Goal: Communication & Community: Answer question/provide support

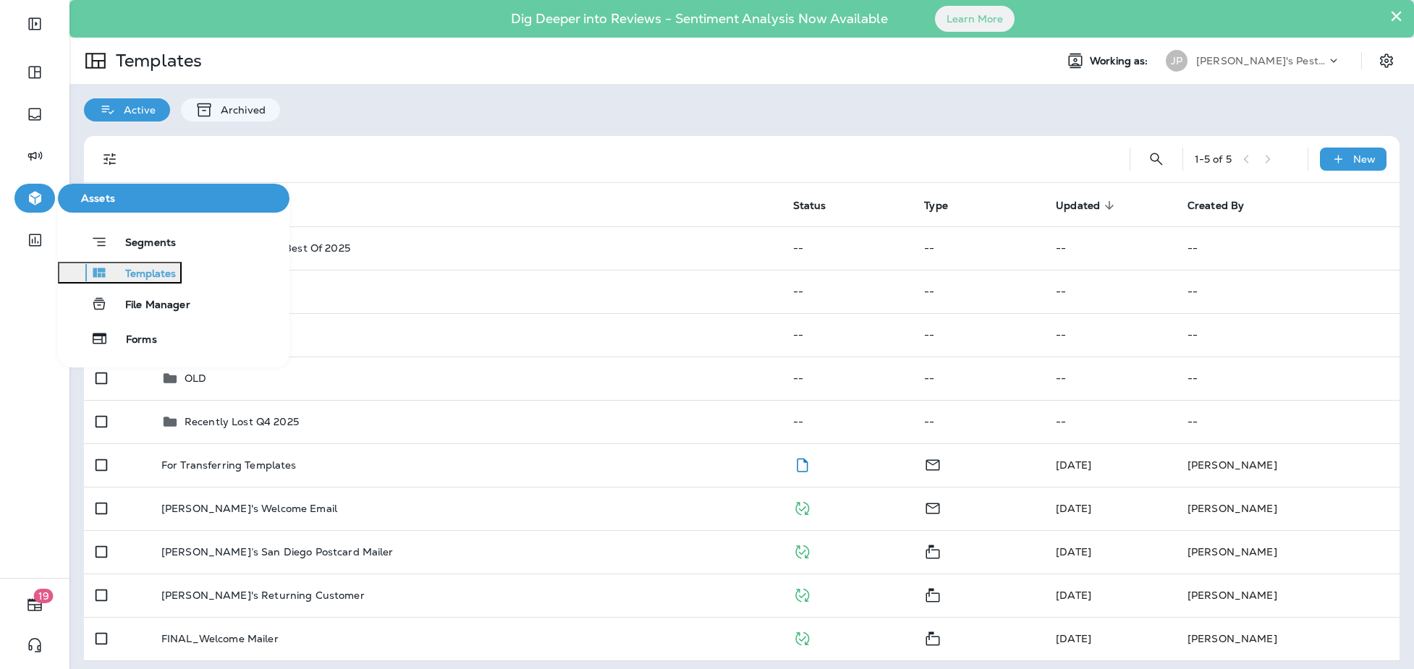
click at [35, 199] on icon "button" at bounding box center [35, 199] width 12 height 14
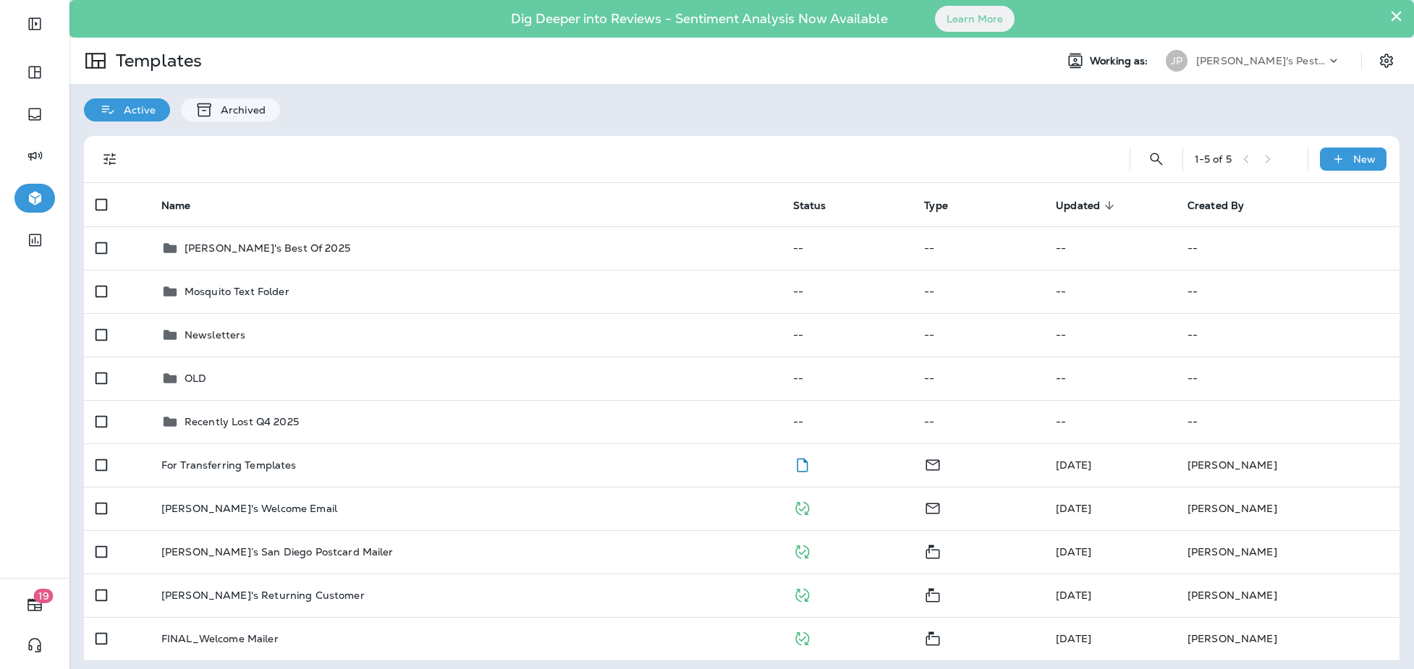
click at [1211, 69] on div "[PERSON_NAME]'s Pest Control - [GEOGRAPHIC_DATA]" at bounding box center [1261, 61] width 130 height 22
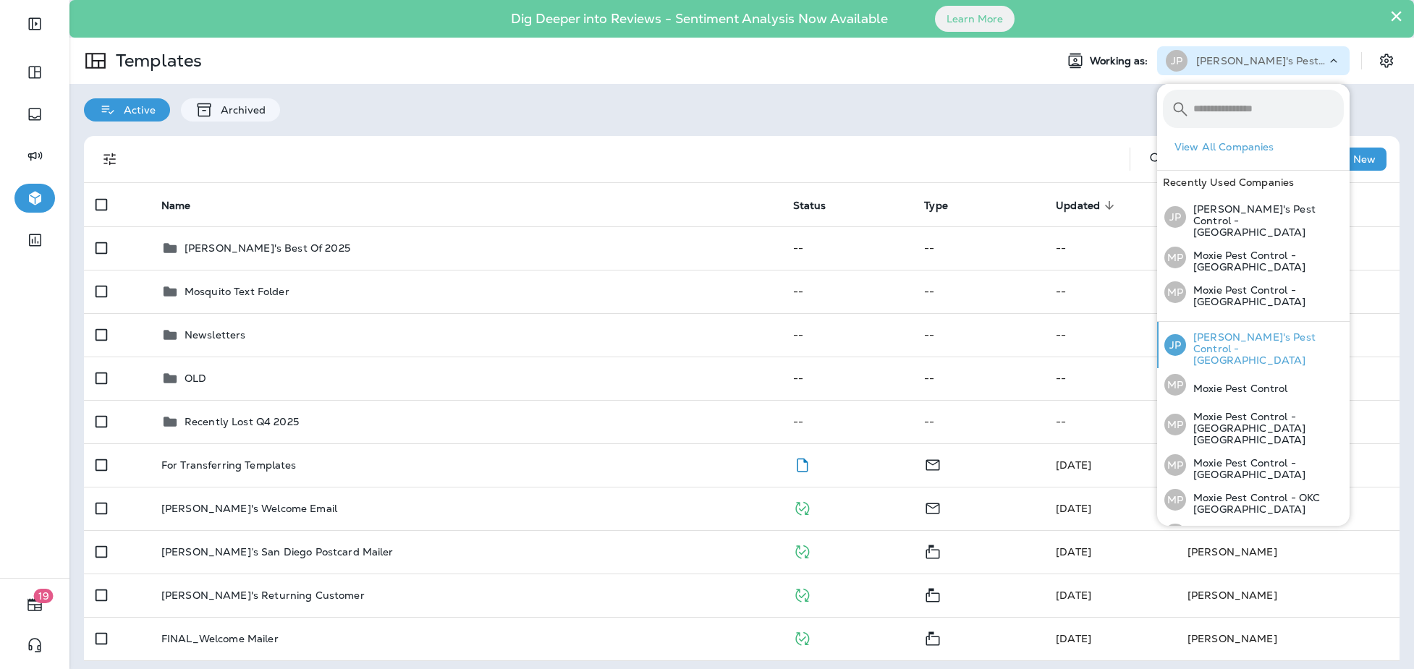
click at [1248, 331] on p "[PERSON_NAME]'s Pest Control - [GEOGRAPHIC_DATA]" at bounding box center [1265, 348] width 158 height 35
click at [981, 94] on div "Active Archived" at bounding box center [741, 103] width 1345 height 38
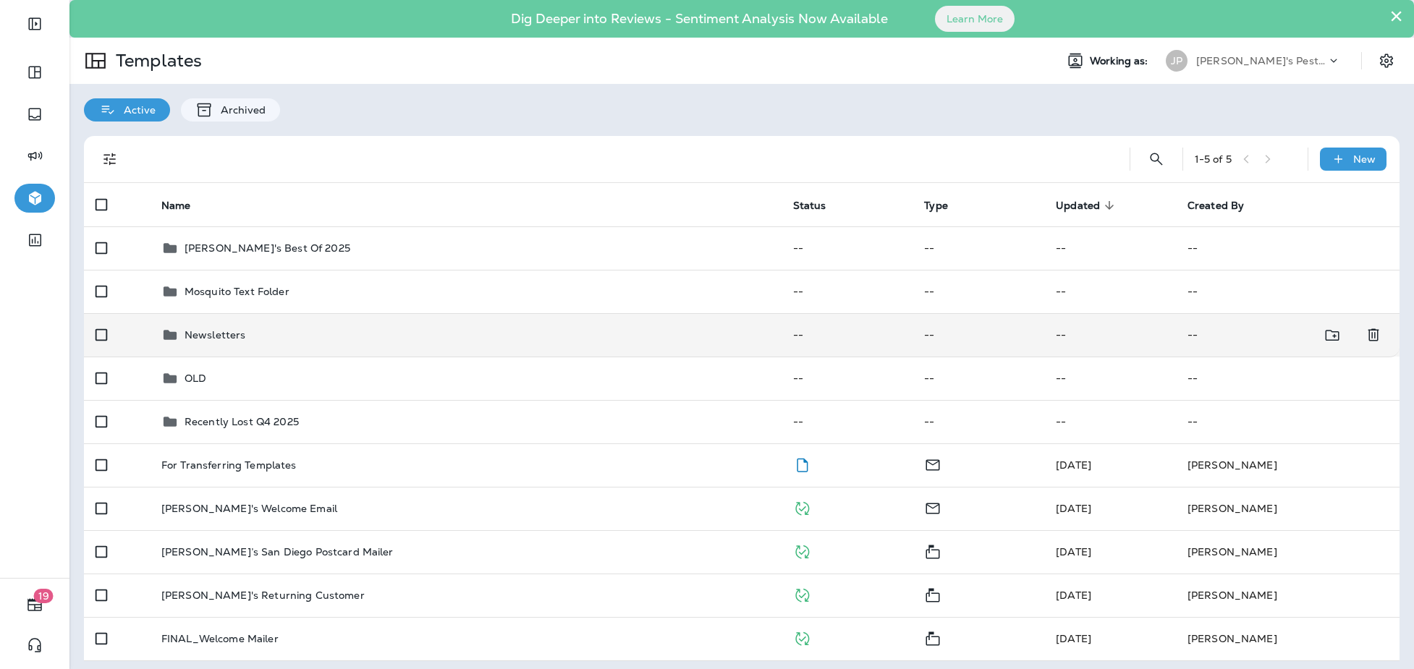
scroll to position [6, 0]
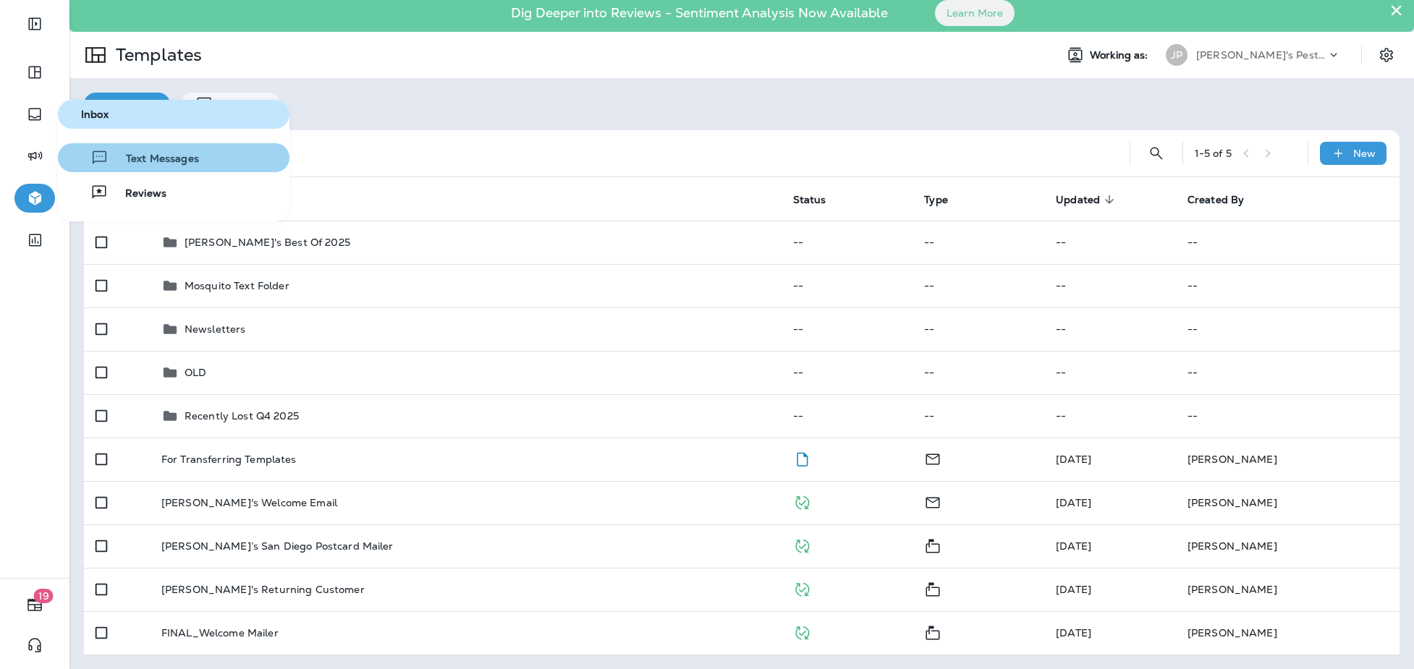
click at [171, 157] on span "Text Messages" at bounding box center [154, 160] width 90 height 14
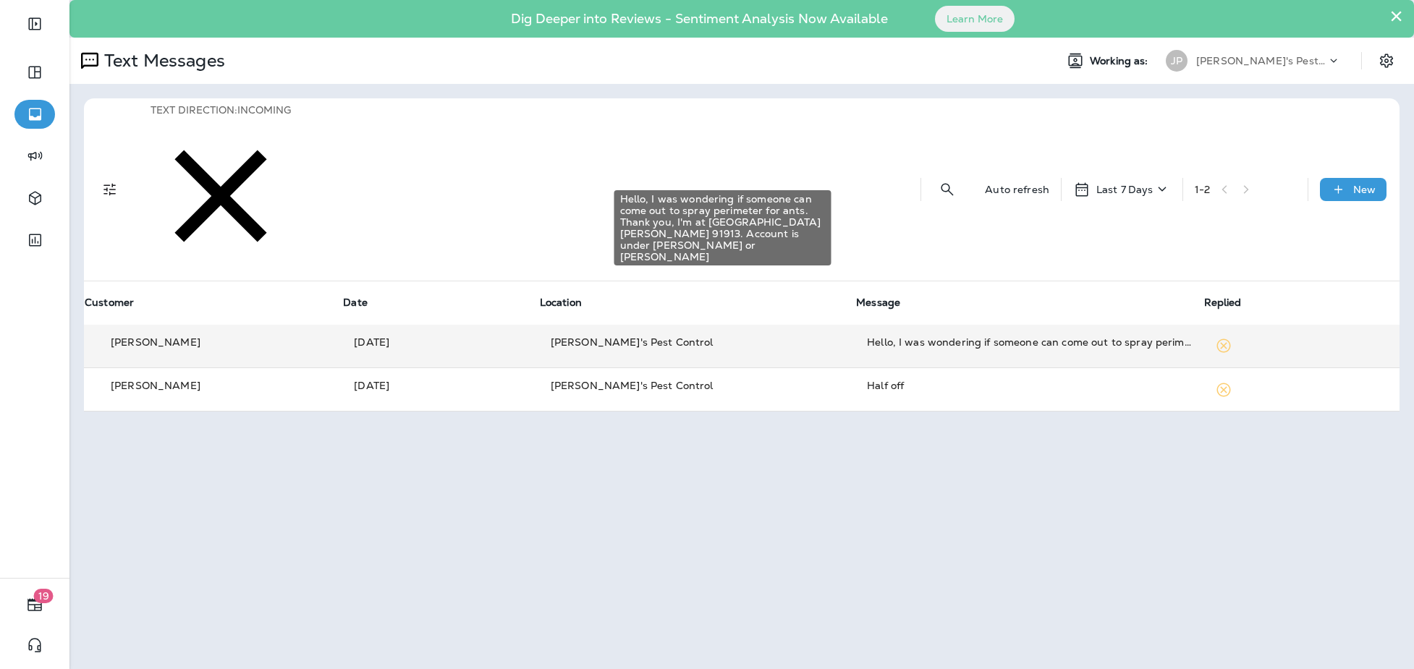
click at [948, 335] on div "Hello, I was wondering if someone can come out to spray perimeter for ants. Tha…" at bounding box center [1029, 342] width 324 height 14
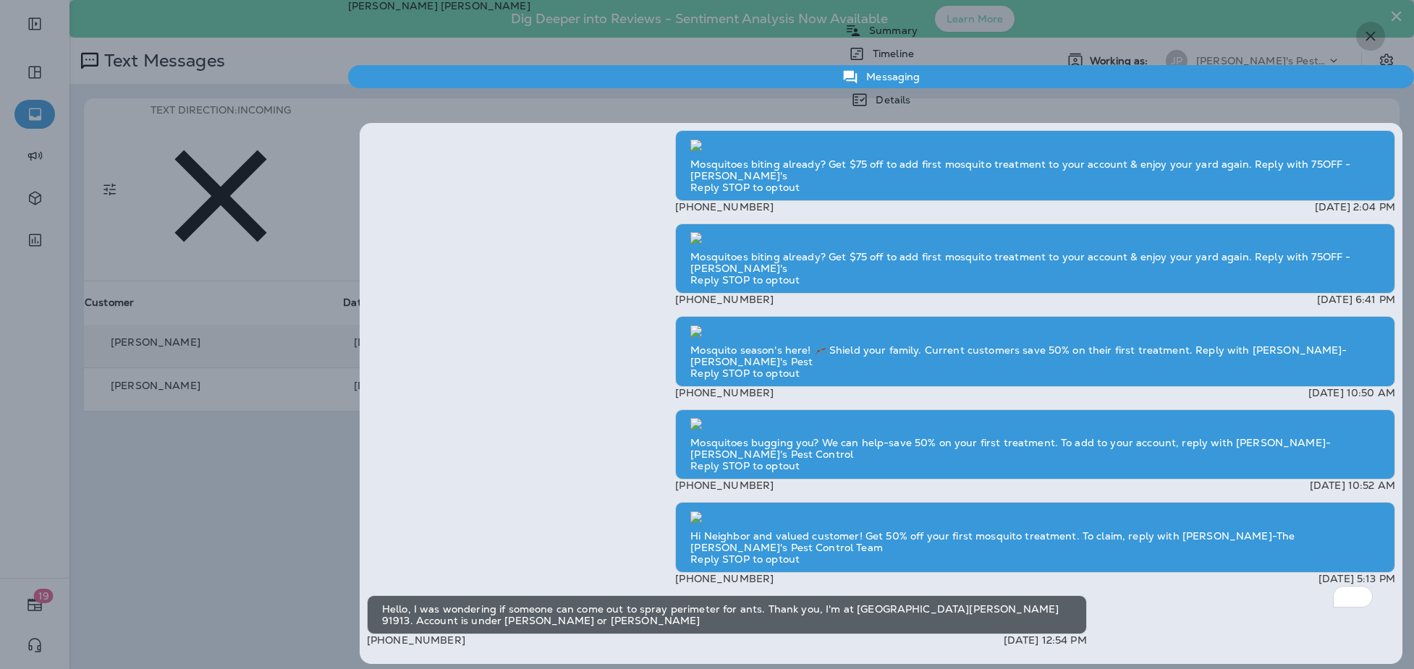
click at [1368, 40] on icon "button" at bounding box center [1370, 35] width 17 height 17
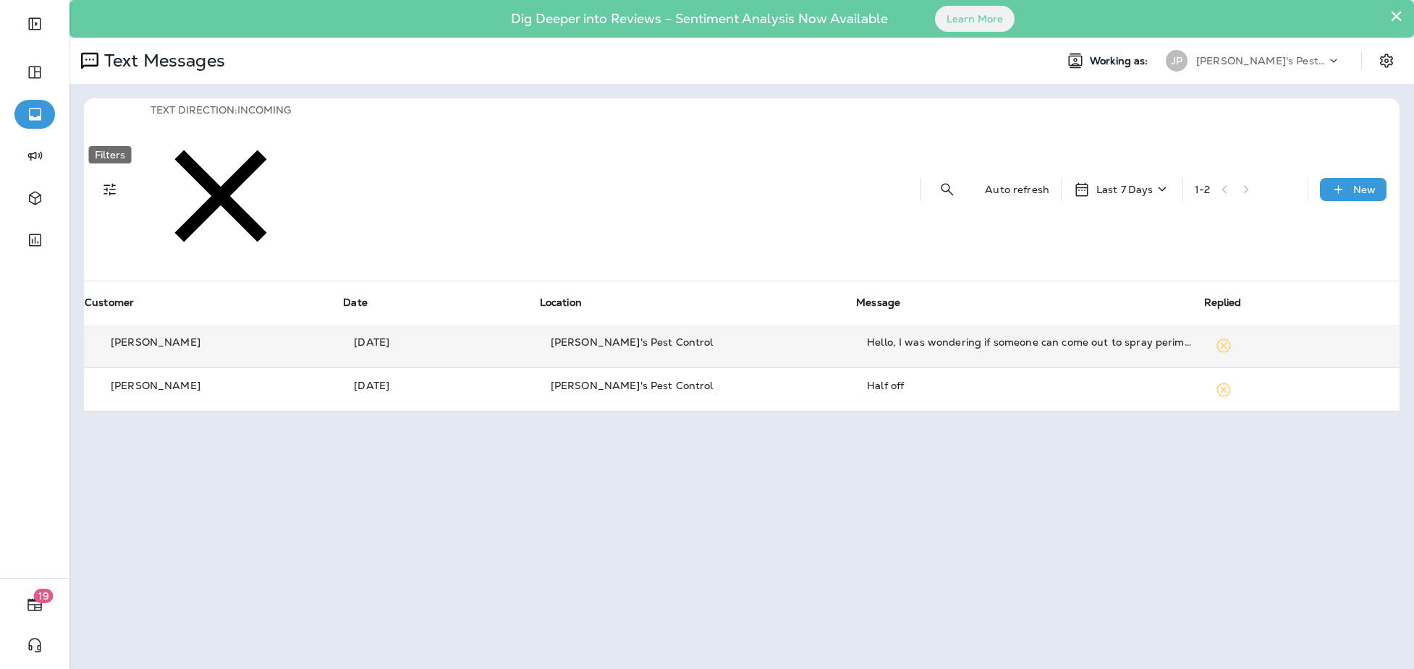
click at [103, 181] on icon "Filters" at bounding box center [109, 189] width 17 height 17
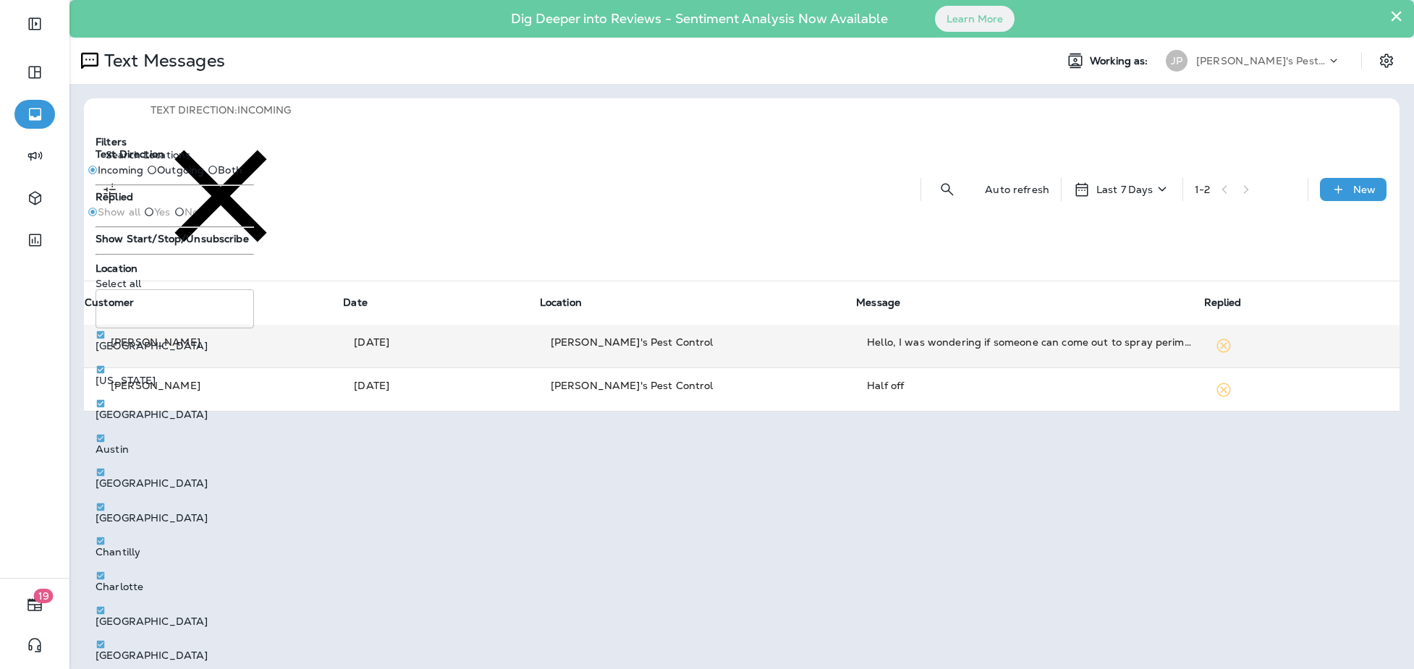
click at [1401, 17] on button "×" at bounding box center [1396, 15] width 14 height 23
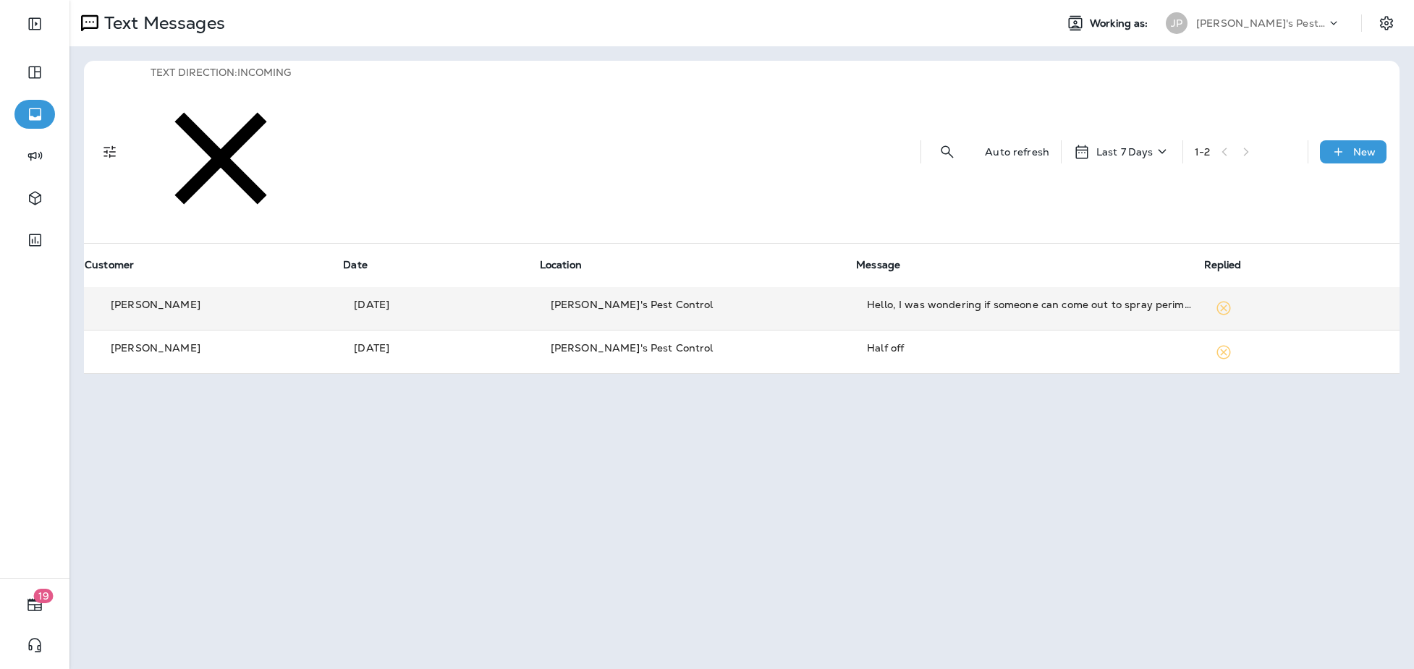
click at [316, 292] on div "Text Messages Working as: JP Joshua's Pest Control - San Diego Text Direction :…" at bounding box center [741, 334] width 1345 height 669
click at [75, 247] on div "Text Direction : Incoming Auto refresh Last 7 Days 1 - 2 New Customer Date Loca…" at bounding box center [741, 217] width 1345 height 342
click at [77, 237] on div "Text Direction : Incoming Auto refresh Last 7 Days 1 - 2 New Customer Date Loca…" at bounding box center [741, 217] width 1345 height 342
click at [860, 58] on div "Text Direction : Incoming Auto refresh Last 7 Days 1 - 2 New Customer Date Loca…" at bounding box center [741, 217] width 1345 height 342
click at [1045, 306] on div "Text Messages Working as: JP Joshua's Pest Control - San Diego Text Direction :…" at bounding box center [741, 334] width 1345 height 669
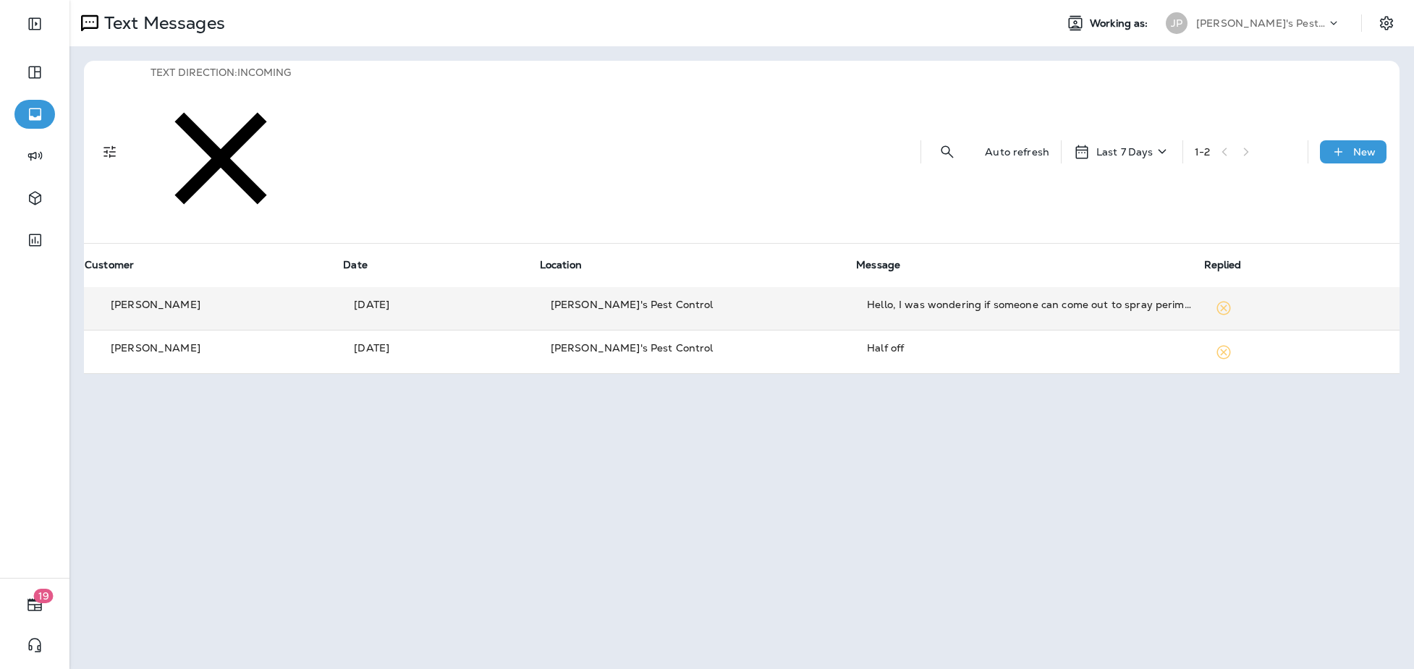
click at [1134, 328] on div "Text Messages Working as: JP Joshua's Pest Control - San Diego Text Direction :…" at bounding box center [741, 334] width 1345 height 669
